Goal: Task Accomplishment & Management: Use online tool/utility

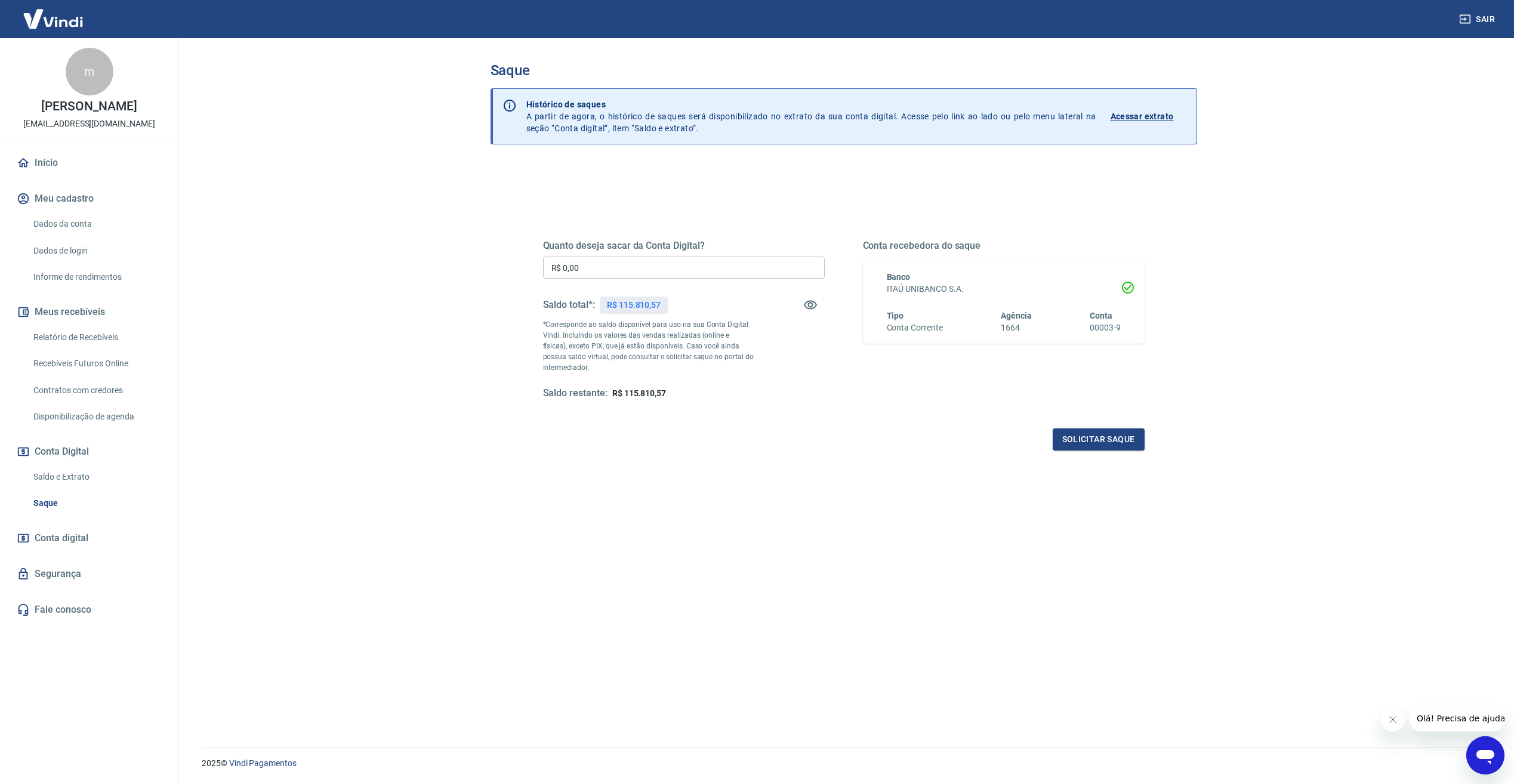
click at [605, 269] on input "R$ 0,00" at bounding box center [684, 268] width 282 height 22
type input "R$ 55.810,57"
click at [1125, 445] on button "Solicitar saque" at bounding box center [1098, 439] width 92 height 22
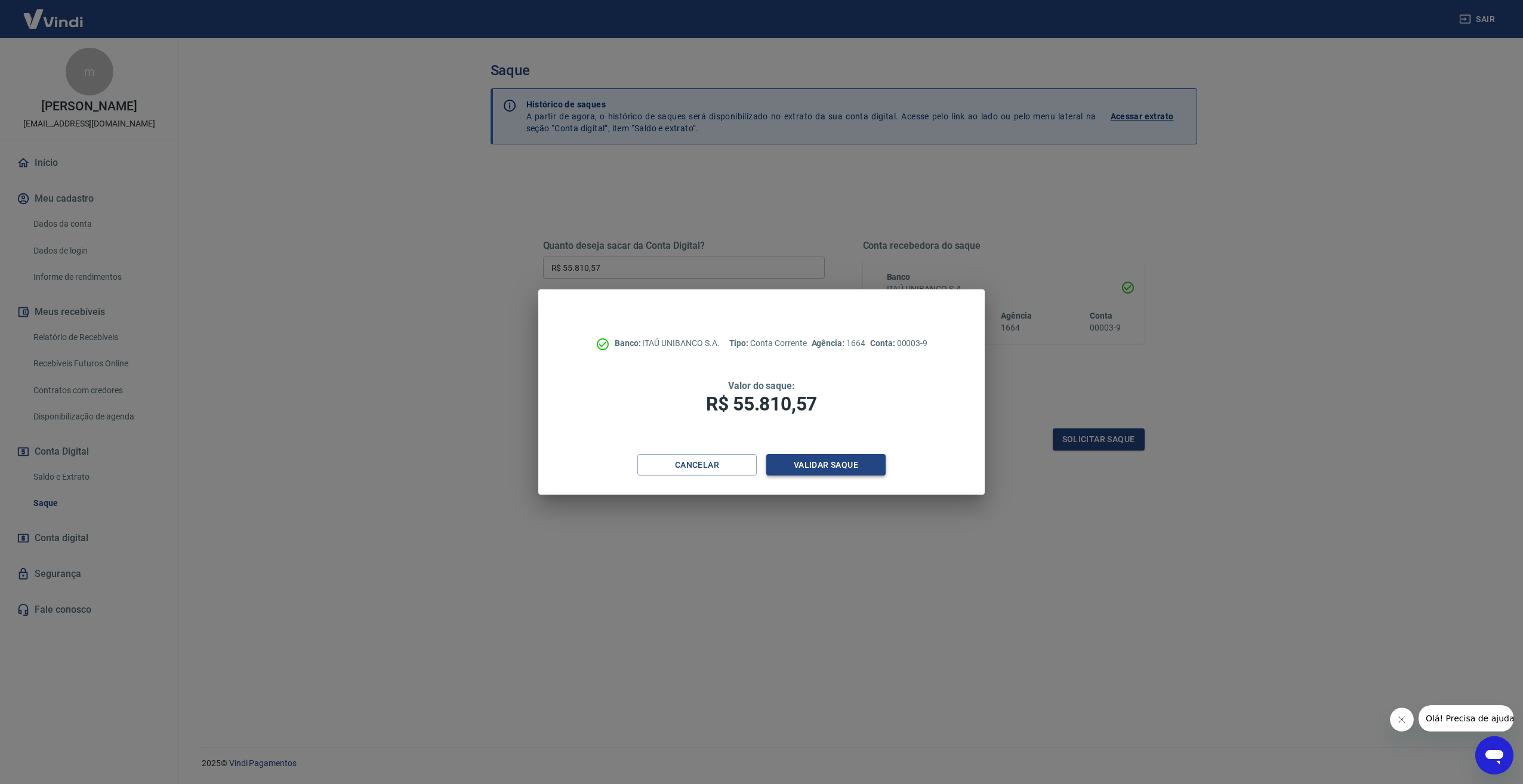
click at [867, 464] on button "Validar saque" at bounding box center [826, 465] width 120 height 22
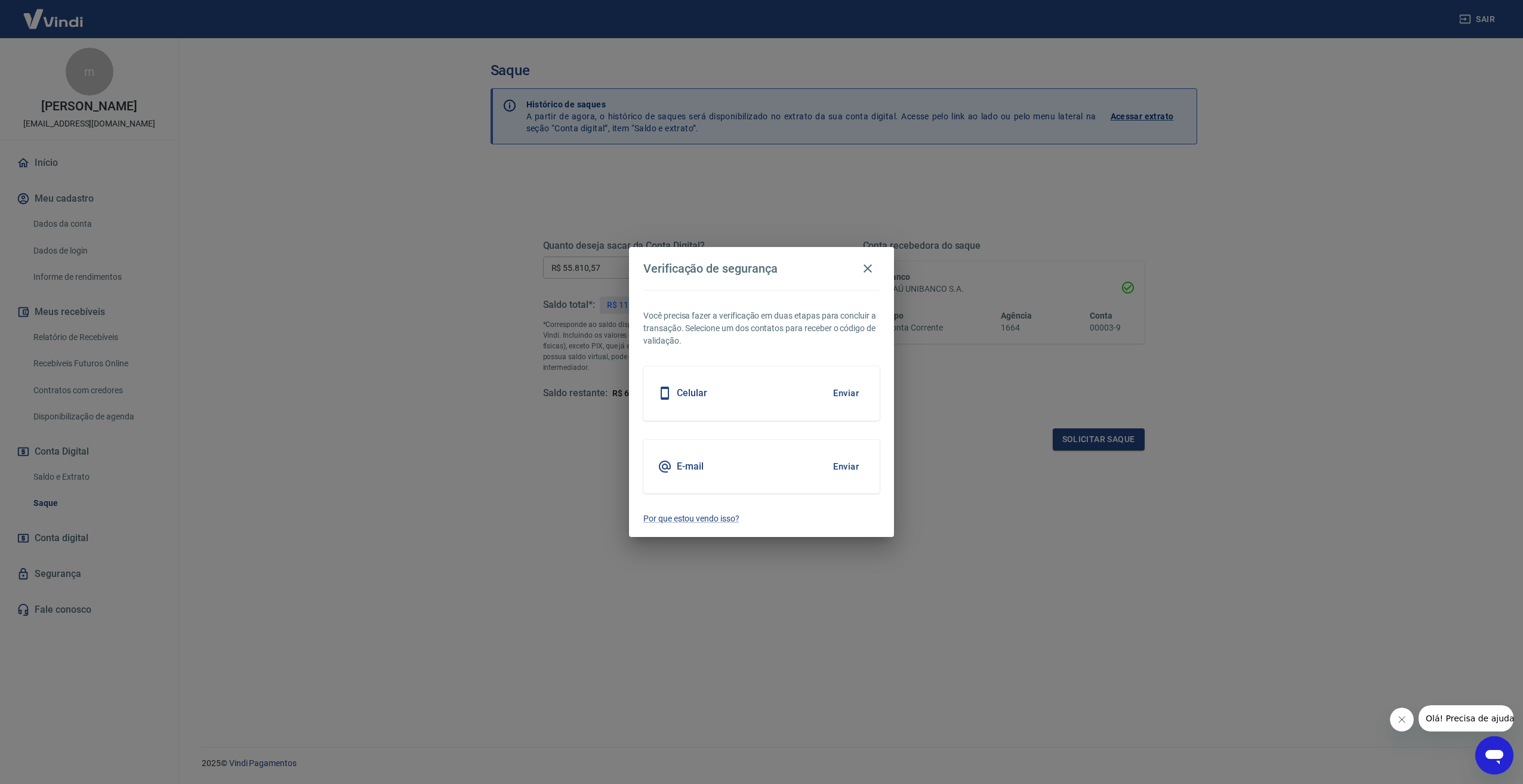
click at [849, 464] on button "Enviar" at bounding box center [846, 466] width 39 height 25
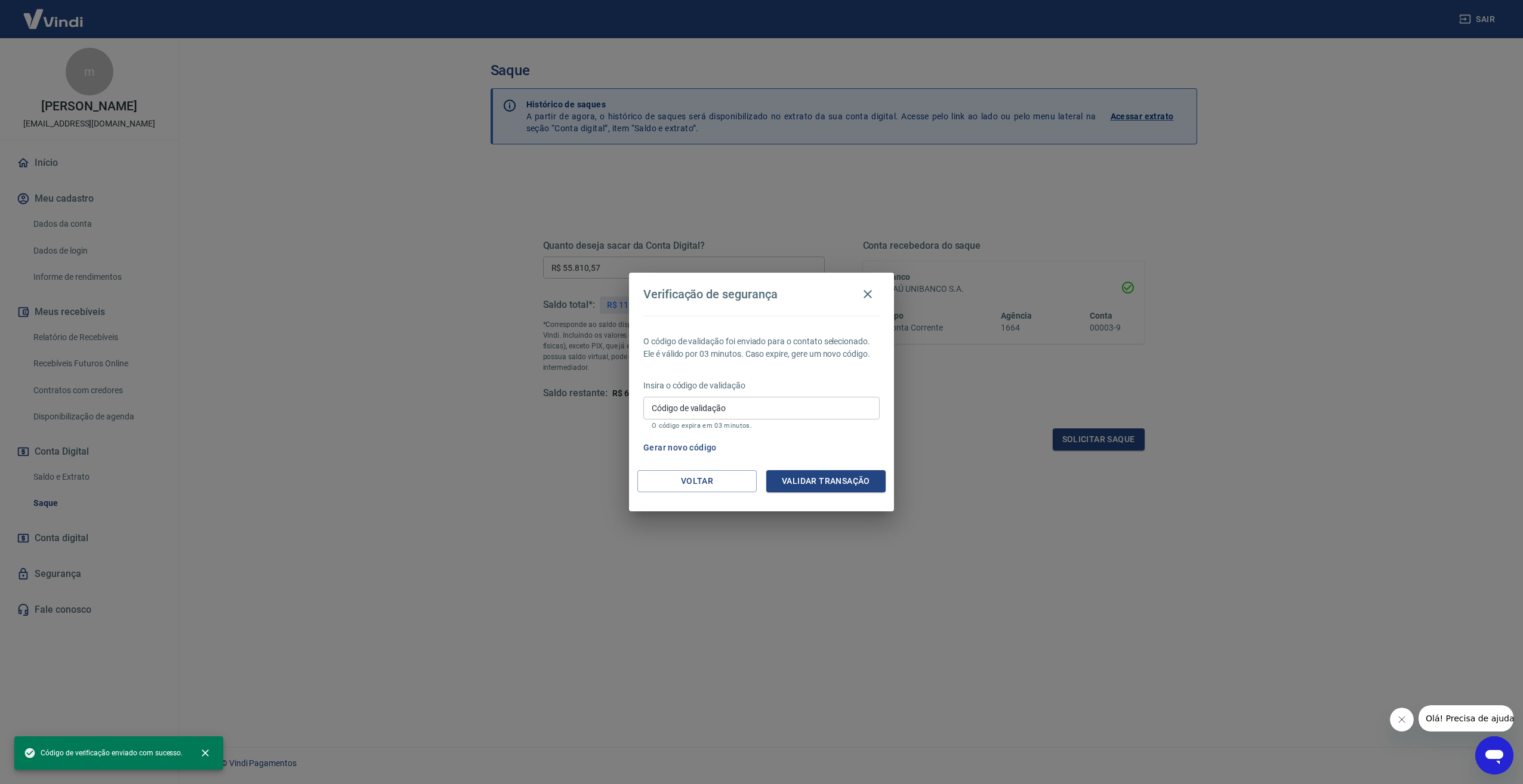
click at [762, 410] on input "Código de validação" at bounding box center [761, 408] width 236 height 22
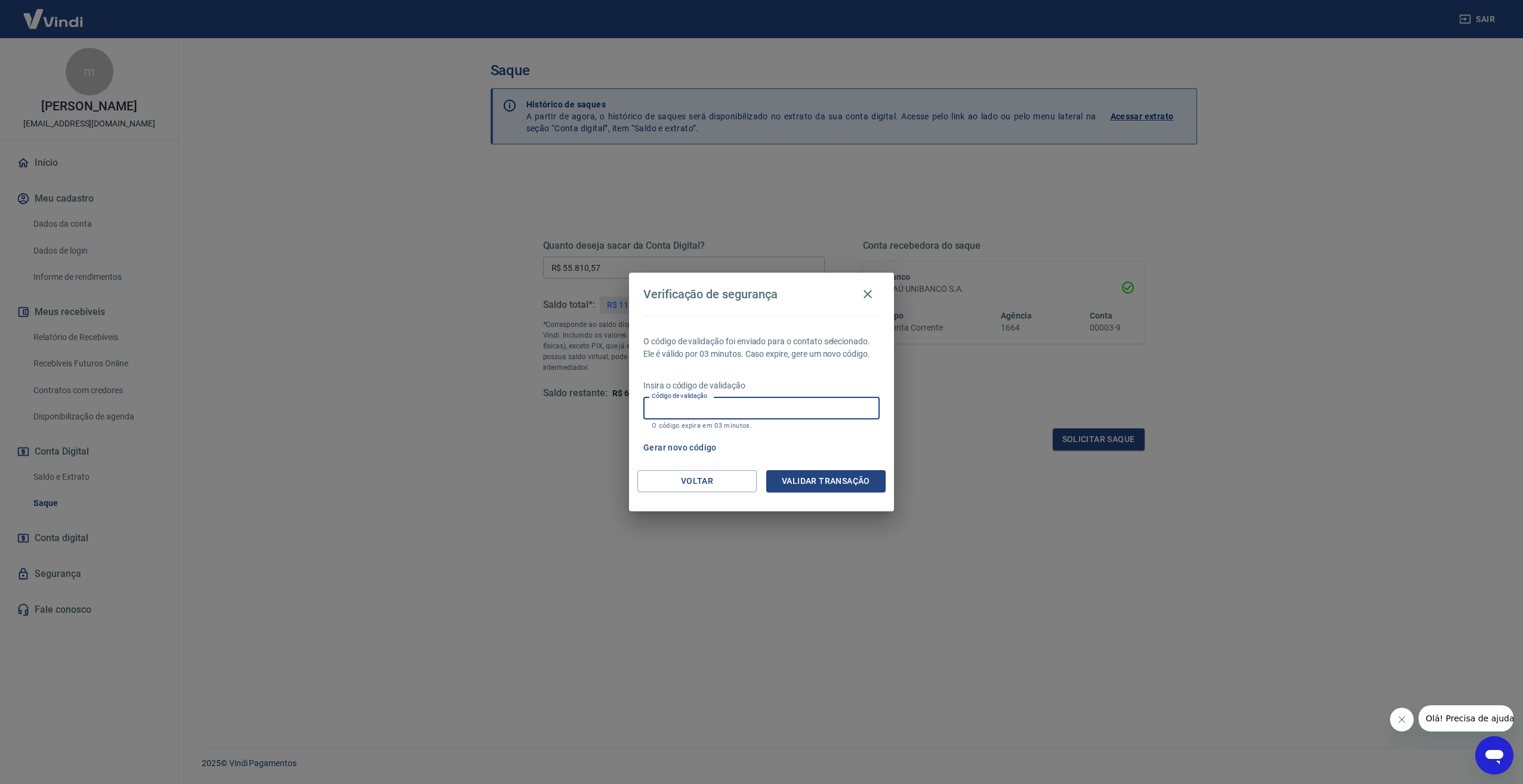
paste input "335372"
type input "335372"
click at [797, 488] on button "Validar transação" at bounding box center [826, 481] width 120 height 22
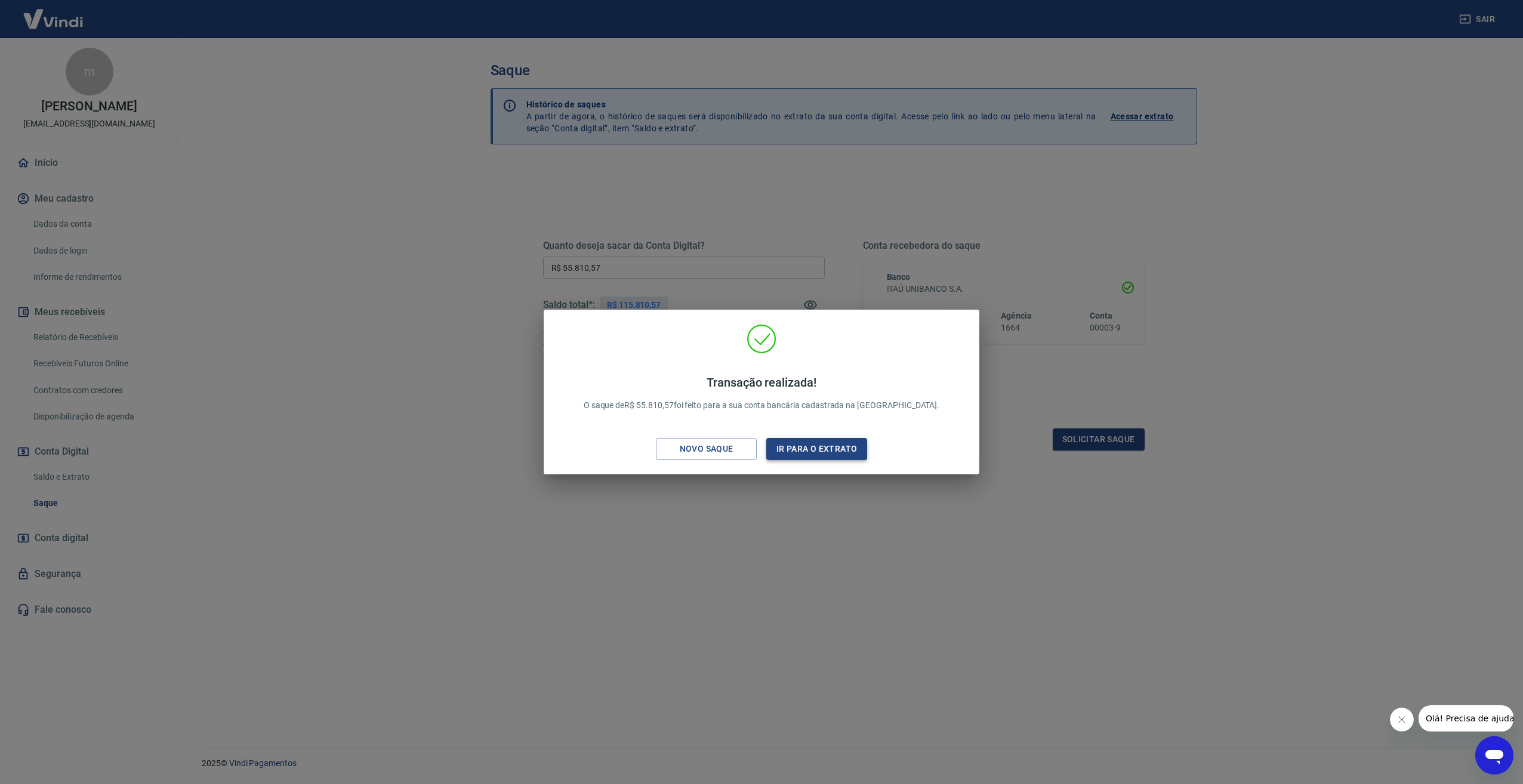
click at [826, 453] on button "Ir para o extrato" at bounding box center [816, 449] width 101 height 22
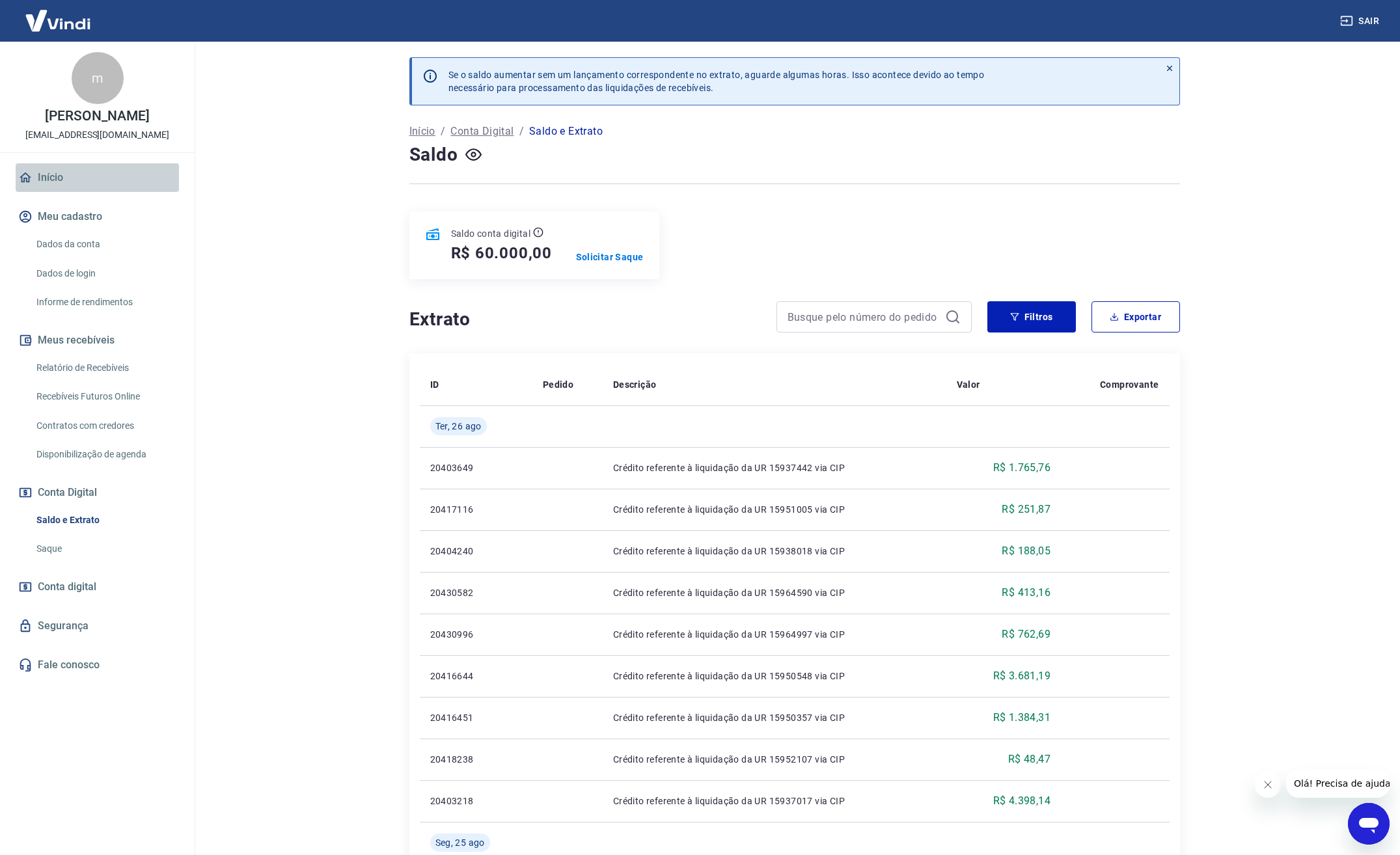
click at [48, 188] on link "Início" at bounding box center [97, 177] width 163 height 28
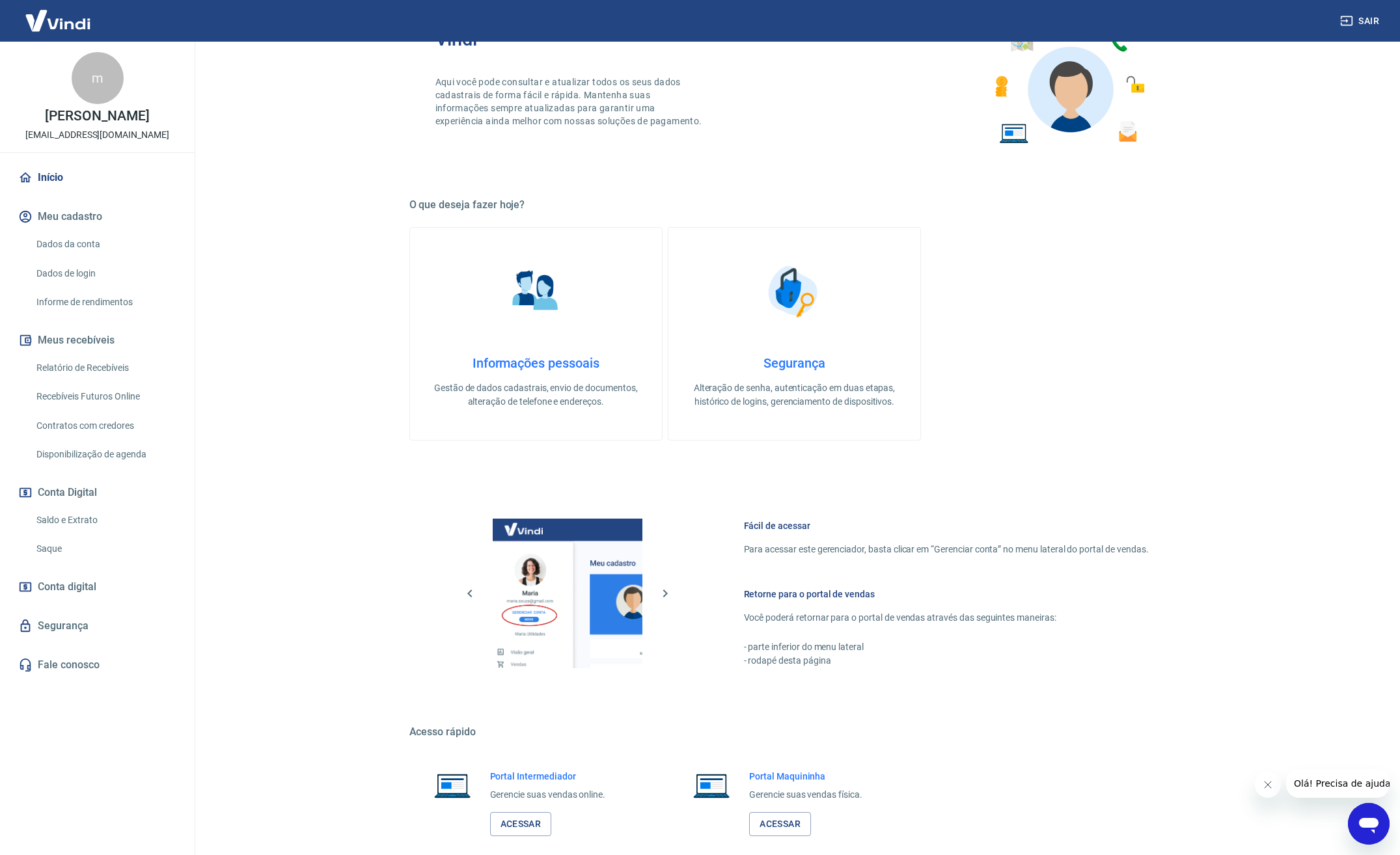
scroll to position [160, 0]
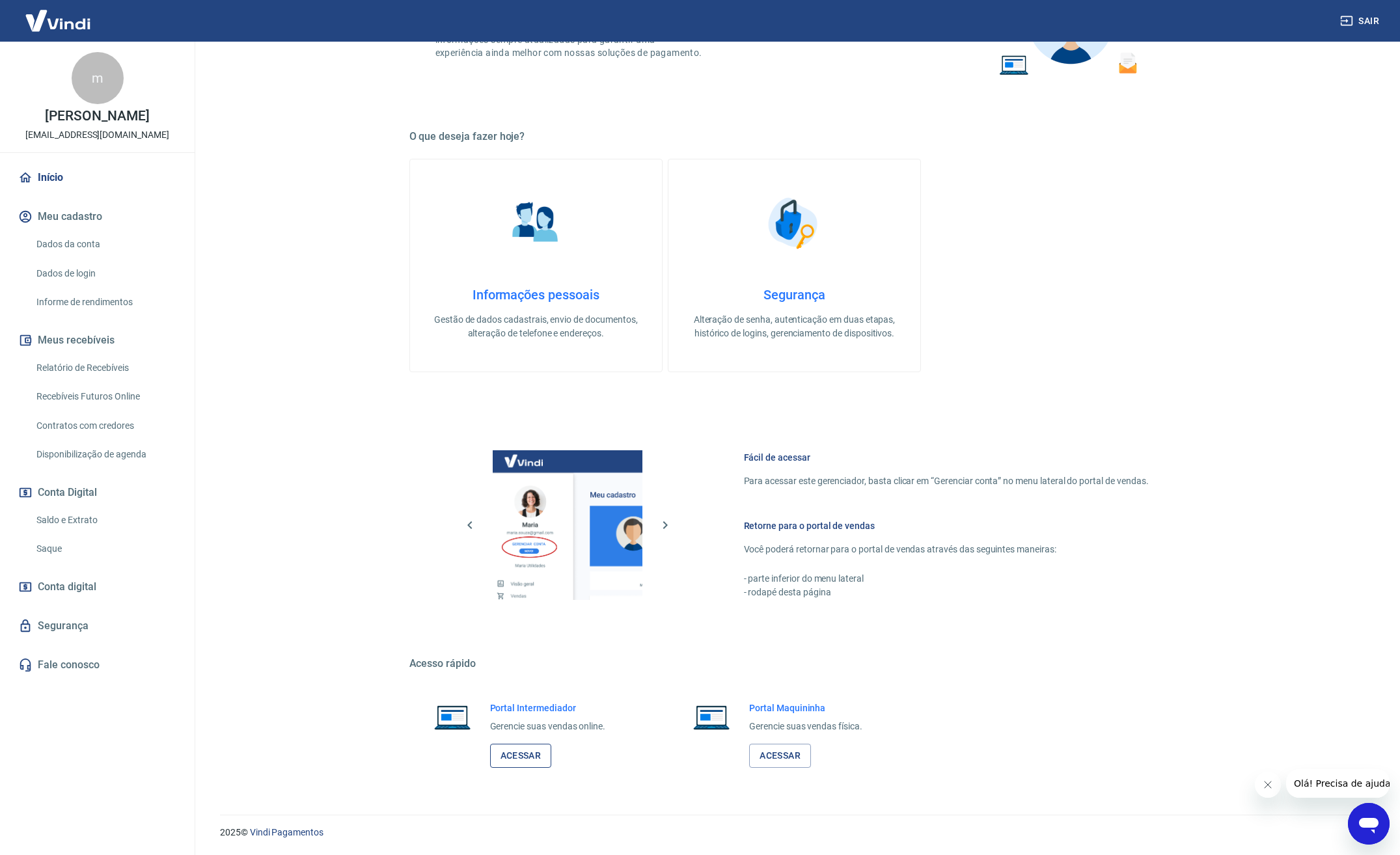
click at [538, 755] on link "Acessar" at bounding box center [521, 756] width 62 height 24
